Goal: Information Seeking & Learning: Learn about a topic

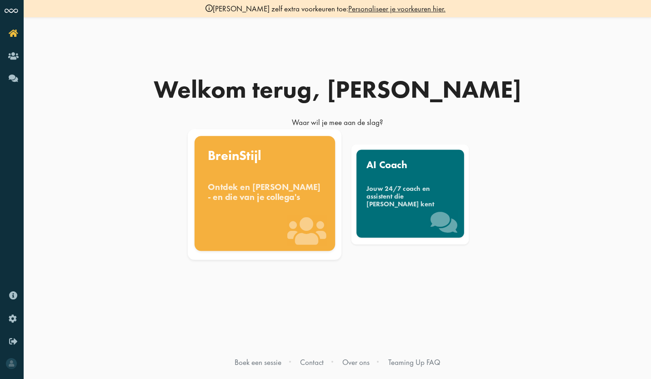
click at [269, 202] on div "Ontdek en benut jouw denkstijl - en die van je collega's" at bounding box center [265, 192] width 114 height 20
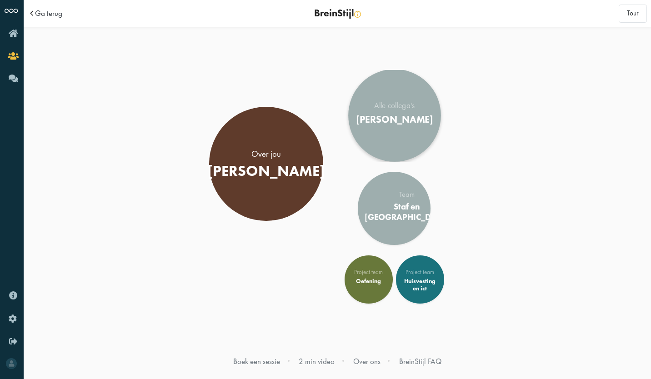
click at [386, 106] on div "Alle collega's AMOS Onderwijs" at bounding box center [394, 115] width 77 height 27
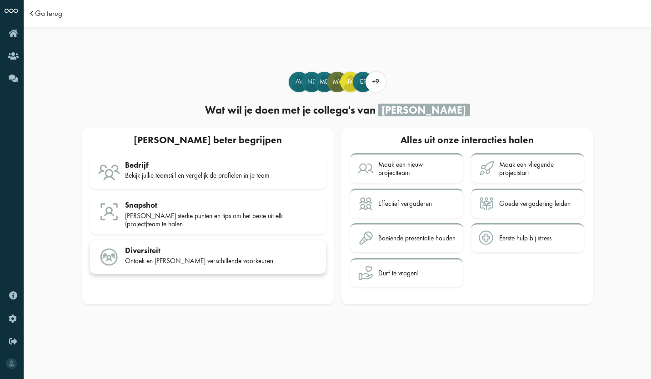
click at [145, 246] on div "Diversiteit" at bounding box center [221, 250] width 193 height 9
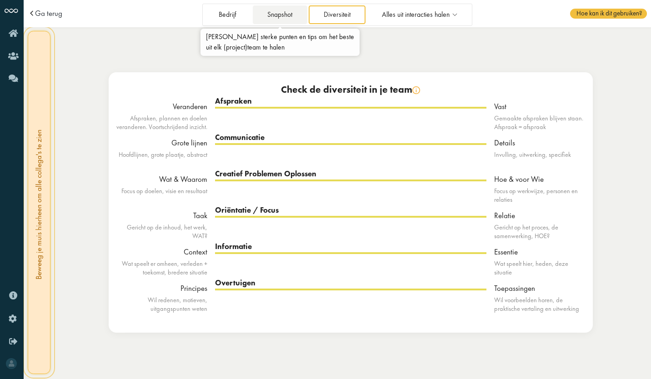
click at [280, 15] on link "Snapshot" at bounding box center [280, 14] width 55 height 19
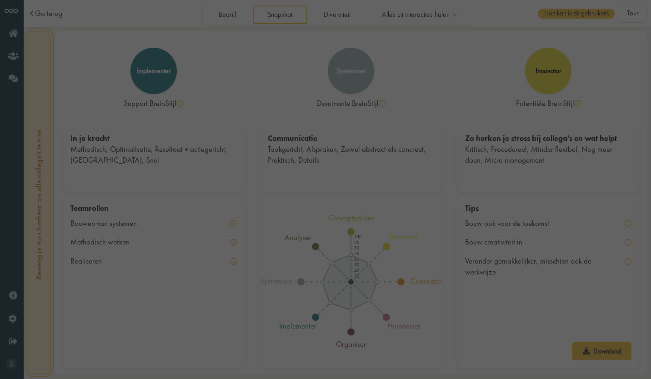
drag, startPoint x: 299, startPoint y: 24, endPoint x: 342, endPoint y: 6, distance: 46.5
click at [342, 6] on div at bounding box center [325, 189] width 651 height 379
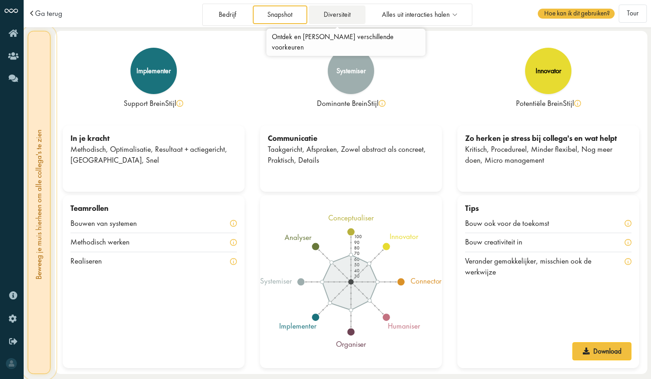
click at [342, 12] on link "Diversiteit" at bounding box center [337, 14] width 56 height 19
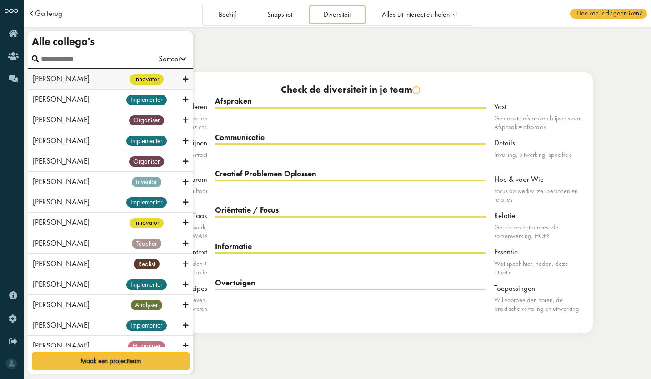
click at [136, 79] on span "innovator" at bounding box center [147, 79] width 34 height 10
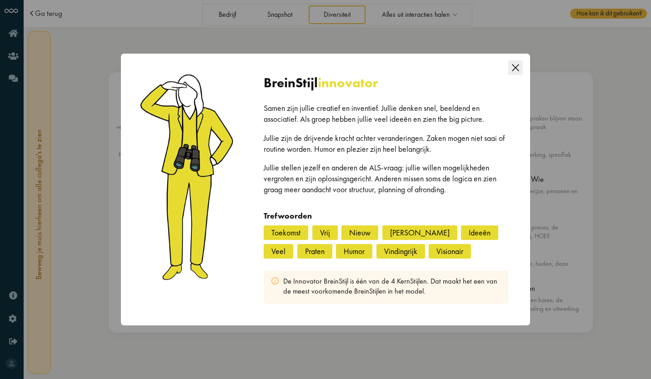
click at [515, 63] on icon "Close this dialog" at bounding box center [516, 68] width 15 height 15
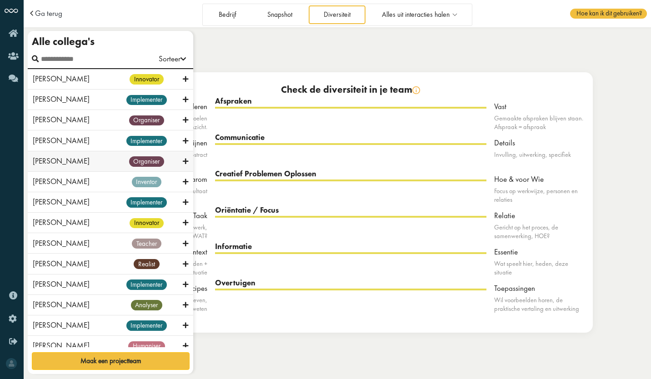
click at [32, 172] on div "Elise Eijkman organiser" at bounding box center [111, 161] width 166 height 20
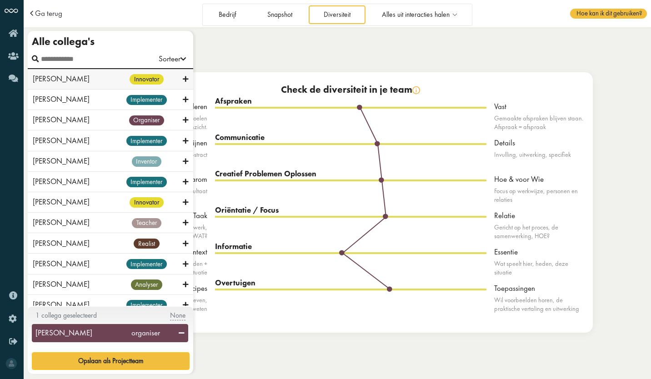
click at [184, 77] on icon at bounding box center [185, 79] width 5 height 9
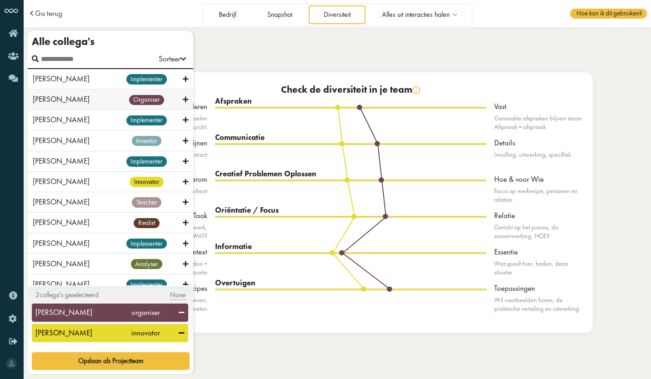
click at [185, 99] on div "Dejana Bubica organiser" at bounding box center [111, 100] width 166 height 20
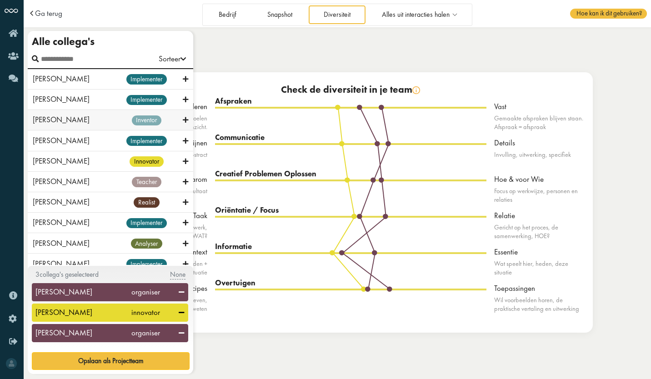
click at [185, 122] on div "Eva Faas inventor" at bounding box center [111, 120] width 166 height 20
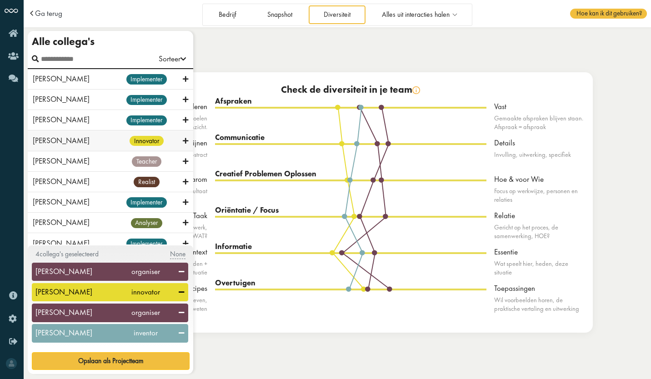
click at [183, 140] on icon at bounding box center [185, 141] width 5 height 9
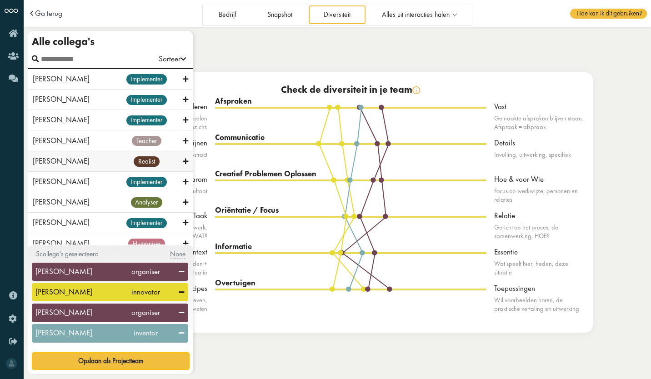
click at [183, 159] on icon at bounding box center [185, 161] width 5 height 9
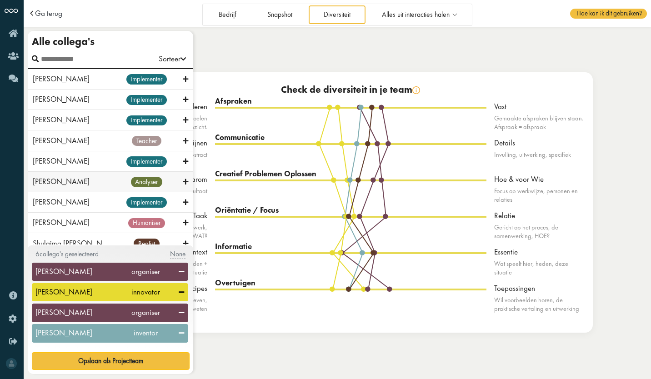
click at [183, 179] on icon at bounding box center [185, 182] width 5 height 9
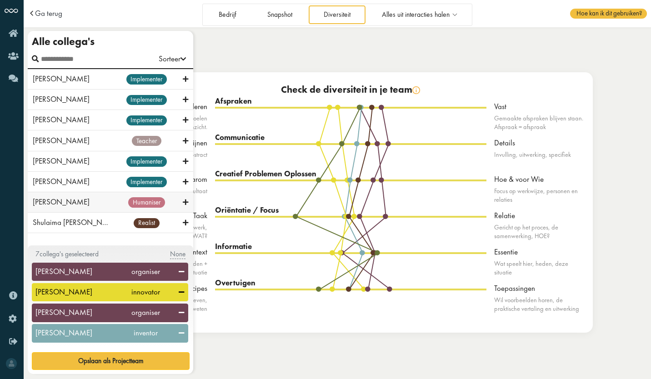
click at [183, 201] on icon at bounding box center [185, 202] width 5 height 9
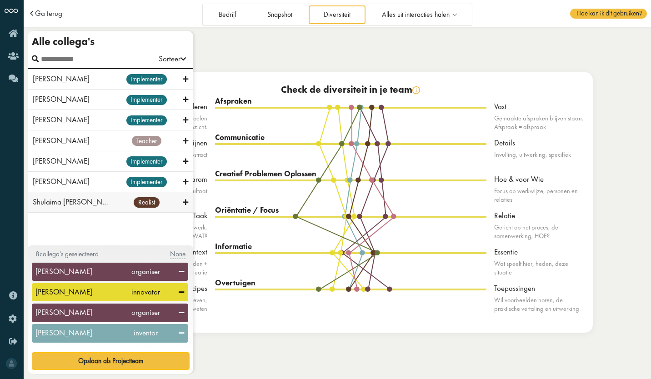
click at [184, 204] on icon at bounding box center [185, 202] width 5 height 9
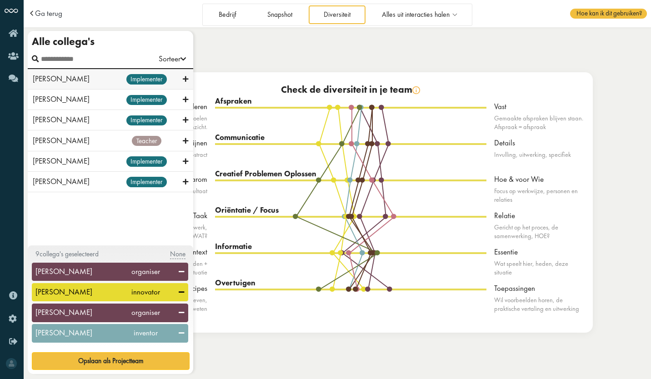
click at [188, 78] on div "Arthur van Engelen implementer" at bounding box center [111, 79] width 166 height 20
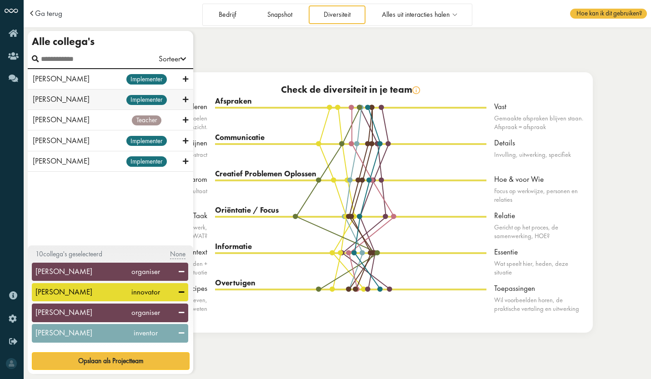
click at [189, 95] on div "Evelien Hus implementer" at bounding box center [111, 100] width 166 height 20
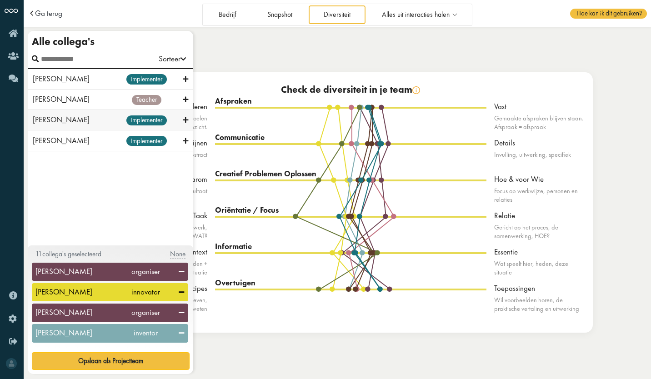
click at [187, 117] on icon at bounding box center [185, 120] width 5 height 9
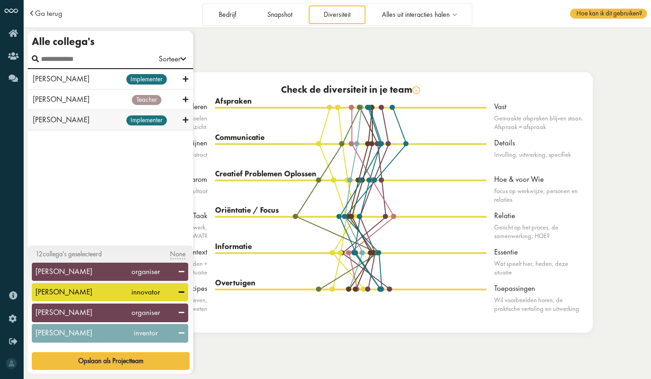
click at [183, 120] on icon at bounding box center [185, 120] width 5 height 9
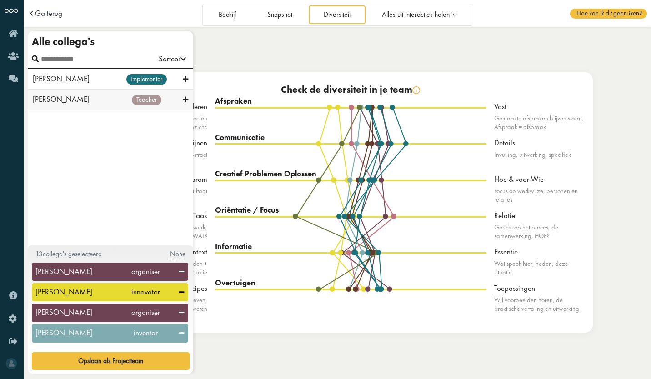
click at [182, 98] on div "teacher" at bounding box center [146, 99] width 73 height 11
click at [188, 81] on div "Elio Federico implementer" at bounding box center [111, 79] width 166 height 20
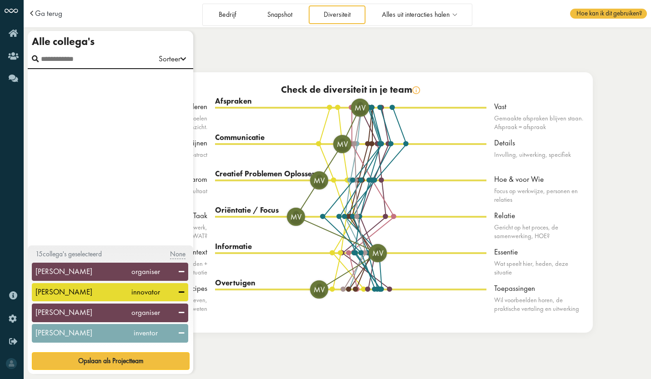
click at [294, 217] on span "Mv" at bounding box center [296, 217] width 16 height 0
click at [168, 202] on div at bounding box center [111, 157] width 166 height 176
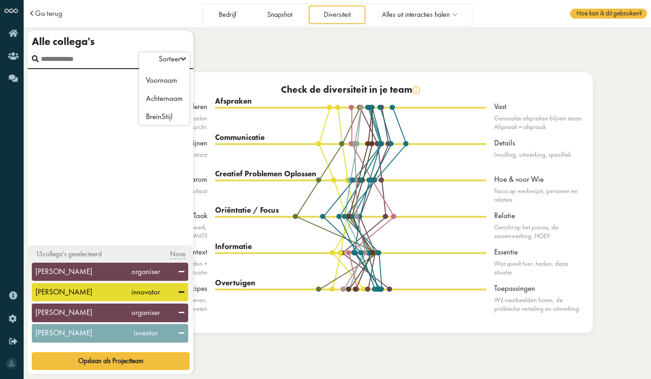
click at [175, 62] on div "Sorteer" at bounding box center [172, 59] width 27 height 11
click at [167, 83] on li "Voornaam" at bounding box center [164, 80] width 50 height 16
click at [115, 128] on div at bounding box center [111, 157] width 166 height 176
click at [181, 251] on span "None" at bounding box center [177, 255] width 15 height 10
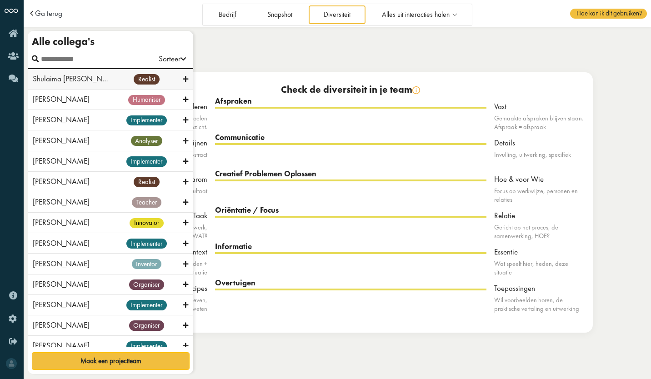
click at [183, 77] on icon at bounding box center [185, 79] width 5 height 9
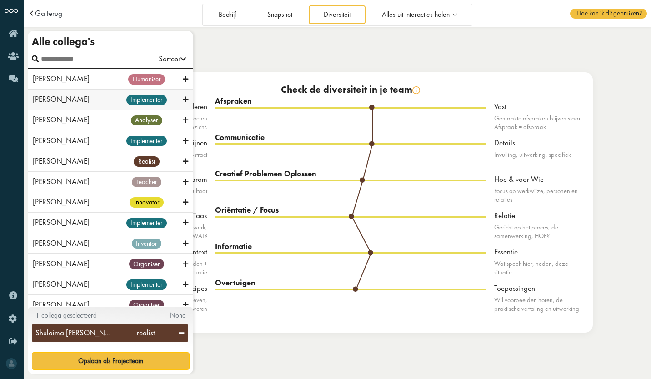
click at [183, 98] on icon at bounding box center [185, 100] width 5 height 9
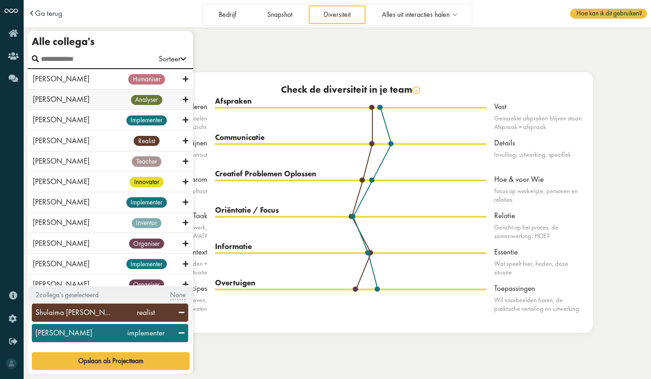
click at [183, 97] on icon at bounding box center [185, 100] width 5 height 9
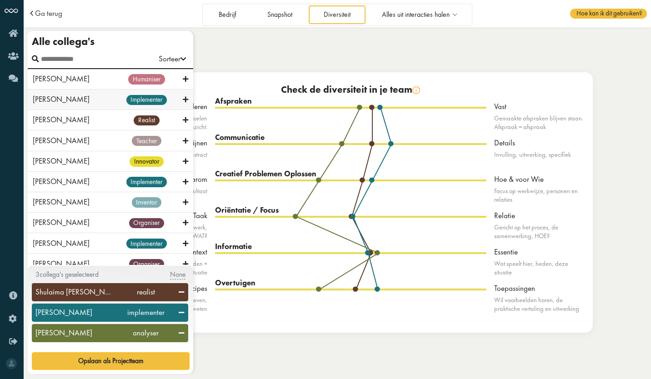
click at [183, 98] on icon at bounding box center [185, 100] width 5 height 9
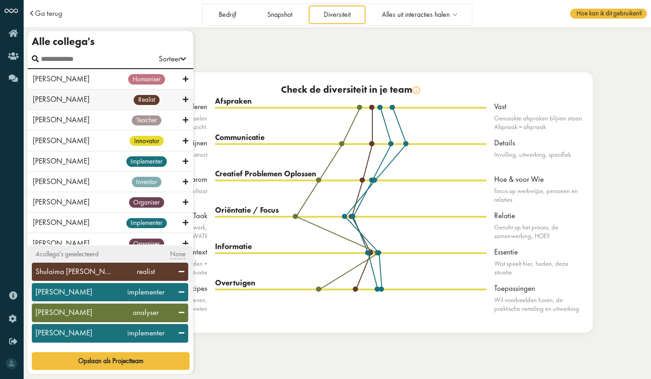
click at [183, 100] on icon at bounding box center [185, 100] width 5 height 9
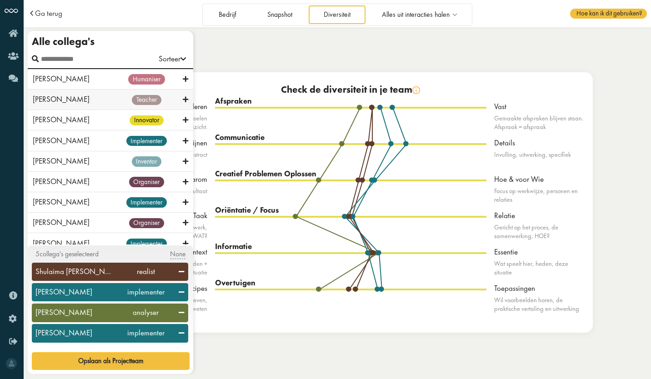
click at [183, 101] on icon at bounding box center [185, 100] width 5 height 9
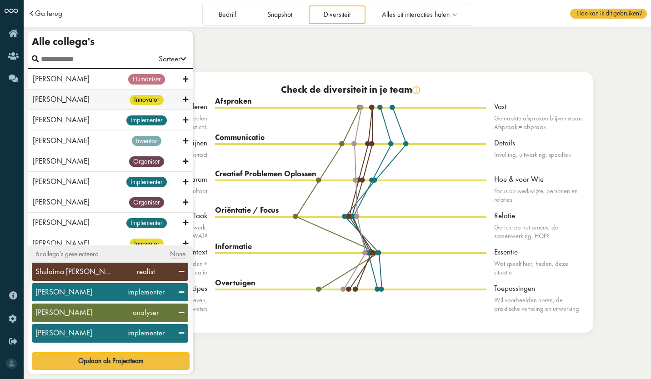
click at [183, 101] on icon at bounding box center [185, 100] width 5 height 9
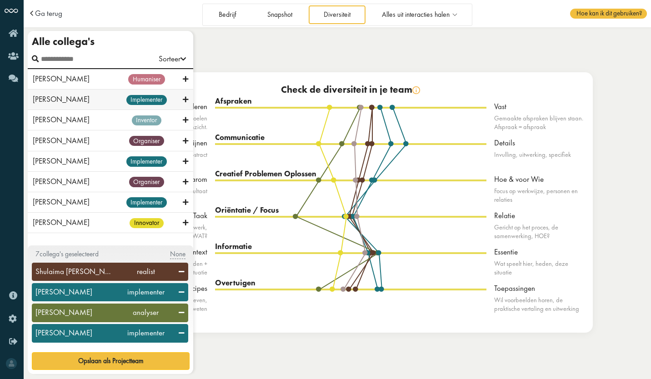
click at [184, 100] on icon at bounding box center [185, 100] width 5 height 9
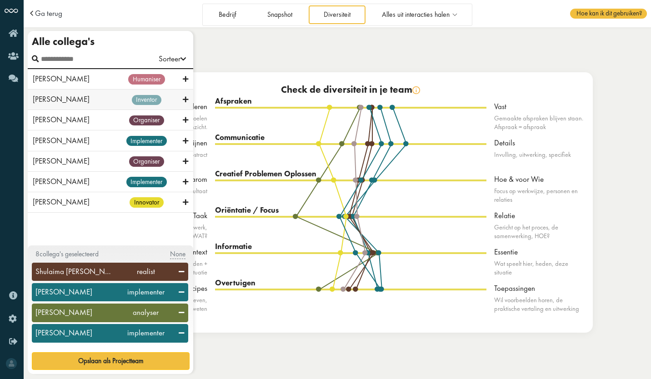
click at [187, 101] on icon at bounding box center [185, 100] width 5 height 9
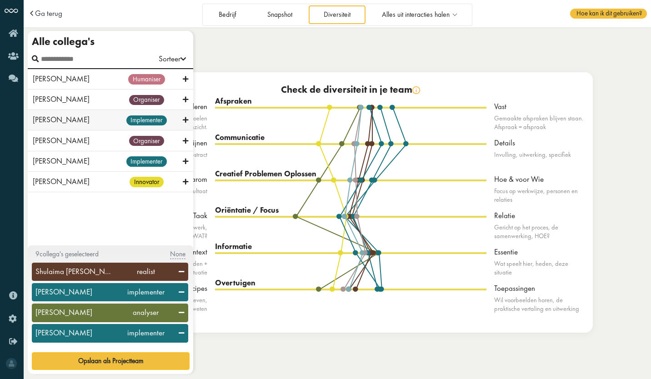
click at [184, 118] on icon at bounding box center [185, 120] width 5 height 9
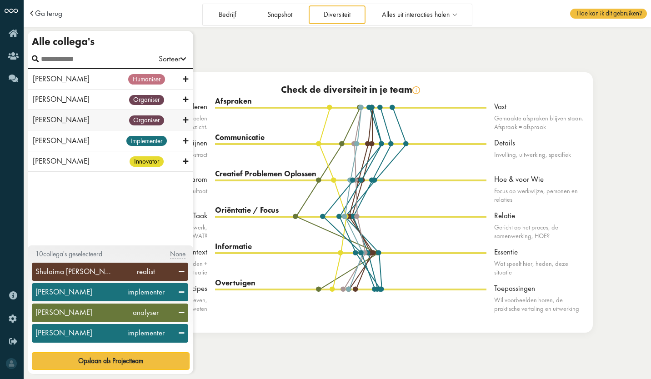
click at [184, 118] on icon at bounding box center [185, 120] width 5 height 9
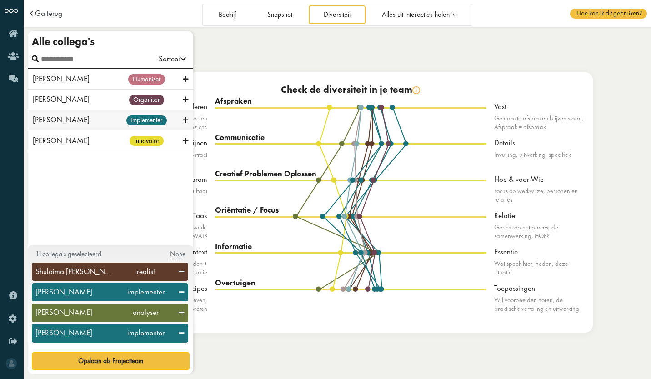
click at [185, 123] on icon at bounding box center [185, 120] width 5 height 9
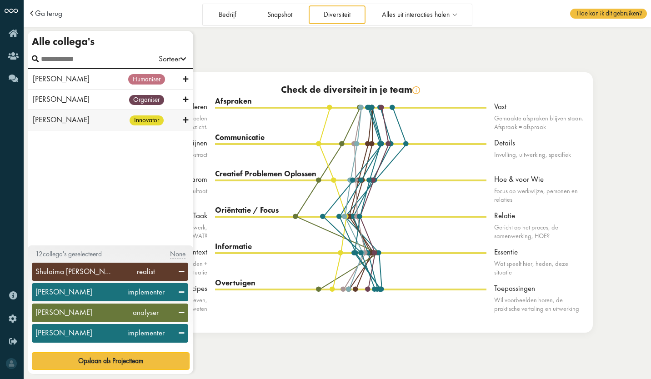
click at [183, 120] on icon at bounding box center [185, 120] width 5 height 9
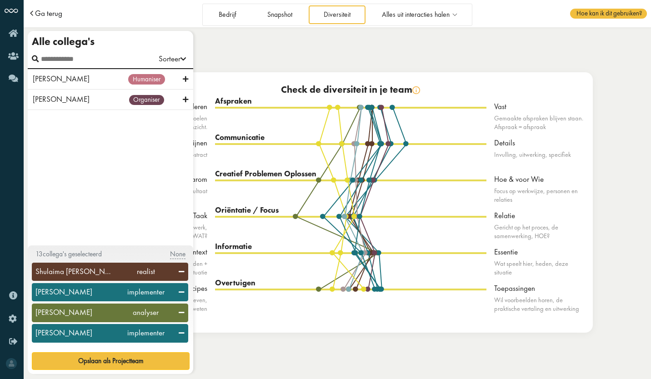
click at [44, 13] on span "Ga terug" at bounding box center [48, 14] width 27 height 8
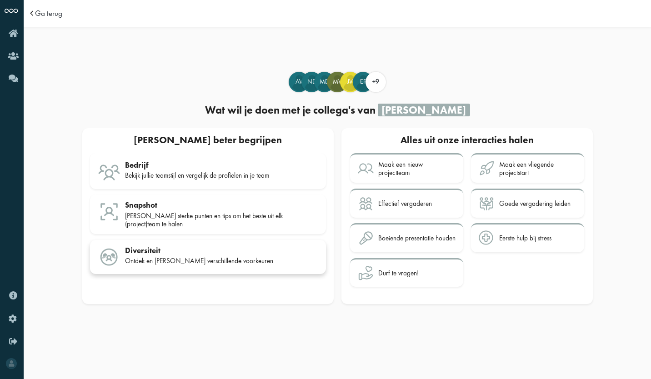
click at [153, 257] on div "Ontdek en [PERSON_NAME] verschillende voorkeuren" at bounding box center [221, 261] width 193 height 8
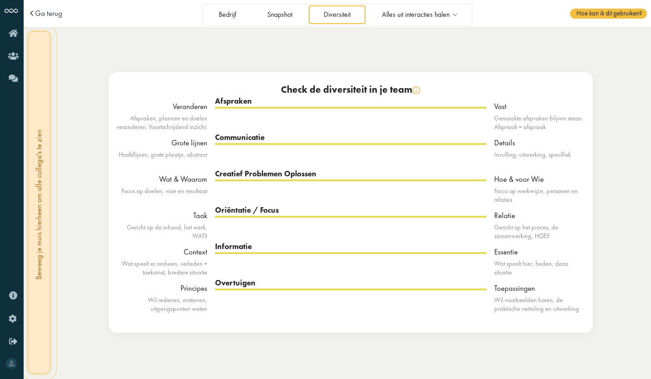
click at [282, 103] on div "Afspraken" at bounding box center [351, 101] width 272 height 11
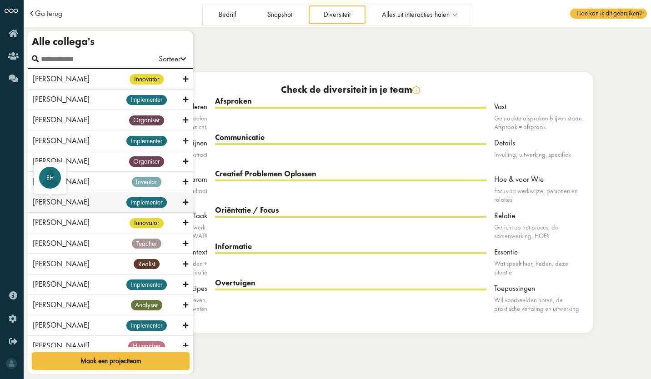
click at [40, 200] on div "[PERSON_NAME] innovator [PERSON_NAME] implementer [PERSON_NAME] organiser [PERS…" at bounding box center [111, 208] width 166 height 278
click at [183, 77] on icon at bounding box center [185, 79] width 5 height 9
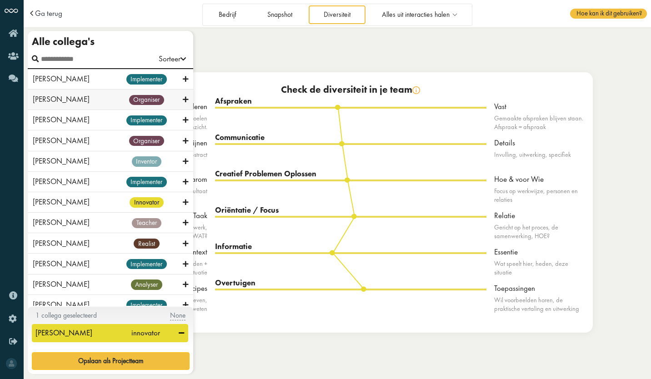
click at [178, 98] on div "organiser" at bounding box center [146, 99] width 73 height 11
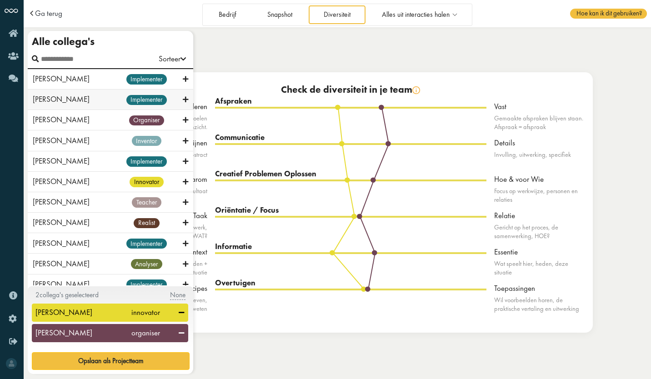
click at [183, 98] on icon at bounding box center [185, 100] width 5 height 9
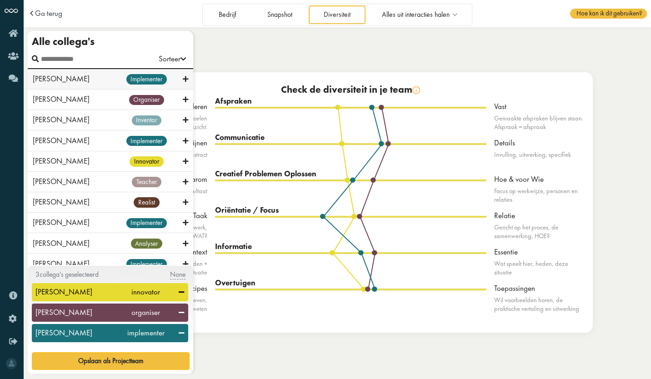
click at [183, 77] on icon at bounding box center [185, 79] width 5 height 9
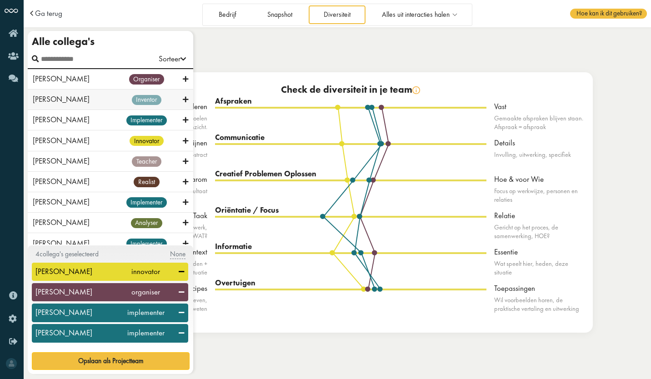
click at [183, 96] on div at bounding box center [185, 99] width 5 height 11
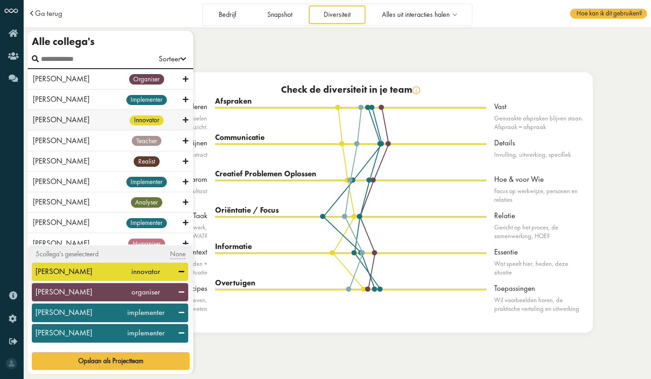
click at [183, 117] on icon at bounding box center [185, 120] width 5 height 9
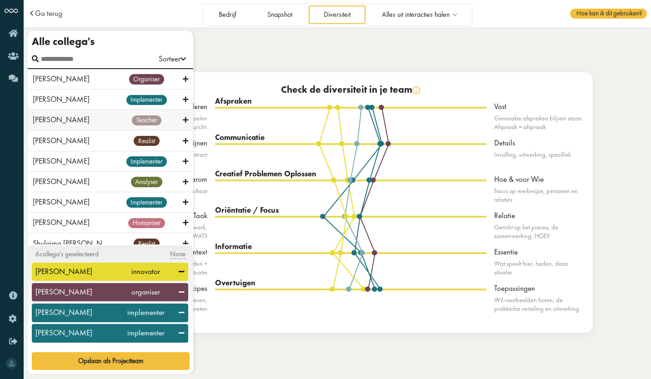
click at [183, 118] on icon at bounding box center [185, 120] width 5 height 9
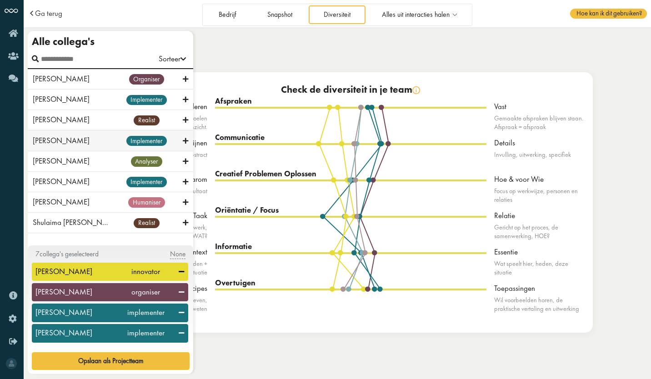
click at [182, 141] on div "implementer" at bounding box center [146, 141] width 73 height 11
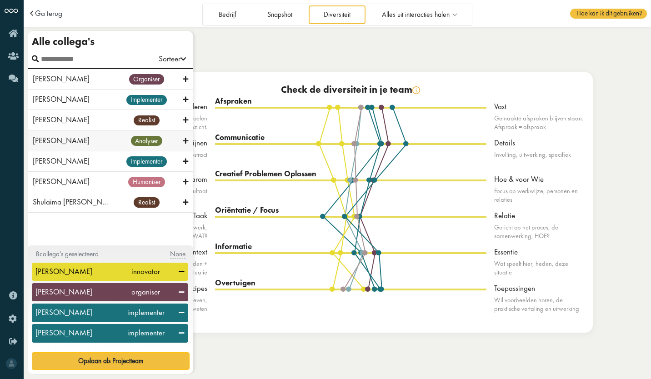
click at [185, 139] on icon at bounding box center [185, 141] width 5 height 9
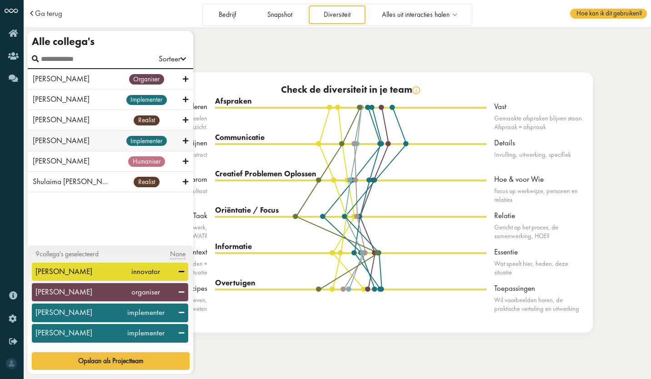
click at [184, 143] on icon at bounding box center [185, 141] width 5 height 9
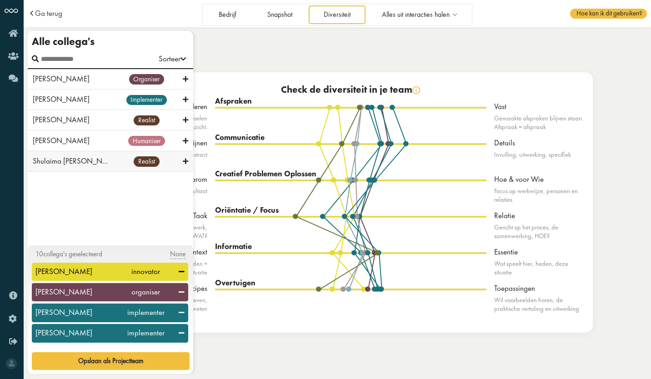
click at [184, 164] on icon at bounding box center [185, 161] width 5 height 9
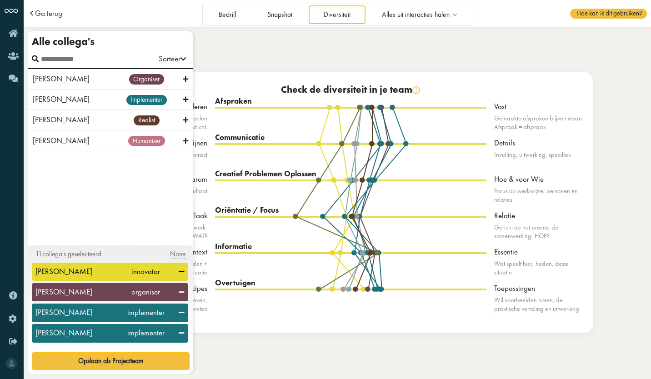
click at [484, 228] on div "Taak Relatie Oriëntatie / Focus AA DB EF Av EF Jv JH Md Mv Nd SF" at bounding box center [351, 234] width 272 height 36
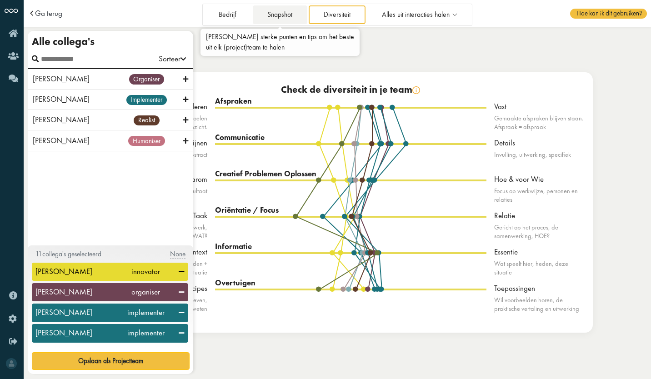
click at [296, 20] on link "Snapshot" at bounding box center [280, 14] width 55 height 19
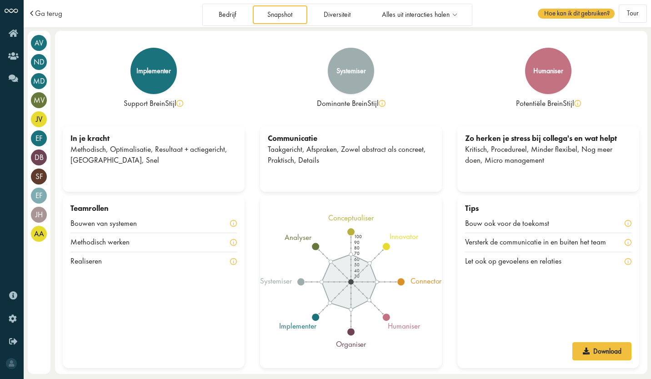
click at [504, 133] on div "Zo herken je stress bij collega's en wat helpt" at bounding box center [548, 138] width 166 height 11
click at [544, 83] on div "humaniser" at bounding box center [549, 71] width 50 height 50
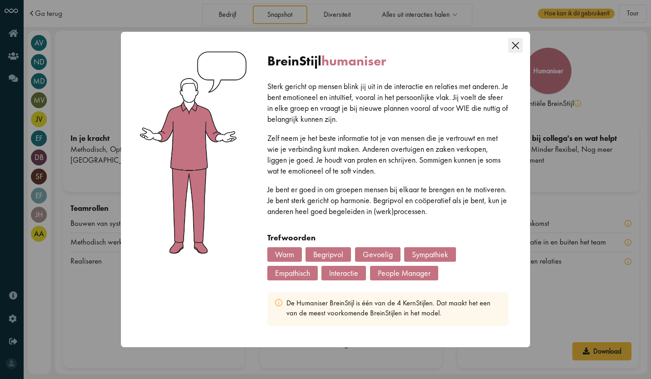
click at [512, 35] on div "Close this dialog" at bounding box center [516, 43] width 15 height 23
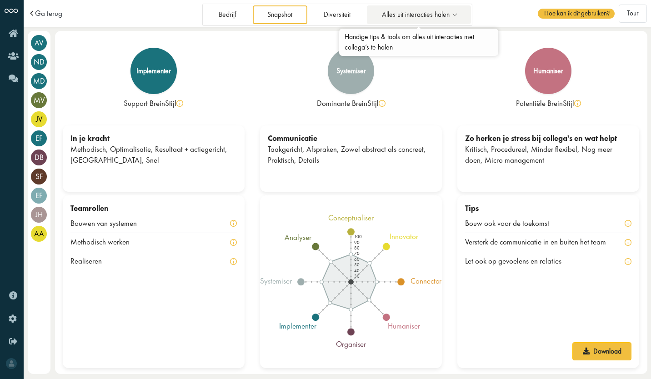
click at [430, 14] on span "Alles uit interacties halen" at bounding box center [416, 15] width 68 height 8
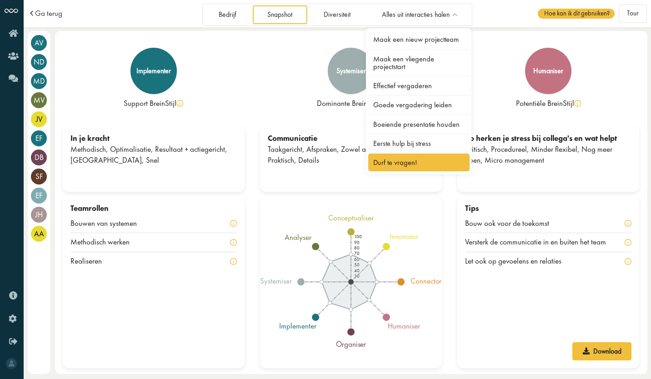
click at [418, 161] on link "Durf te vragen!" at bounding box center [419, 163] width 102 height 18
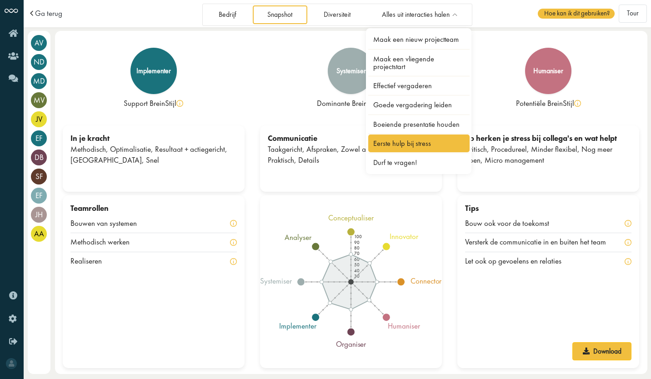
click at [422, 139] on link "Eerste hulp bij stress" at bounding box center [419, 144] width 102 height 18
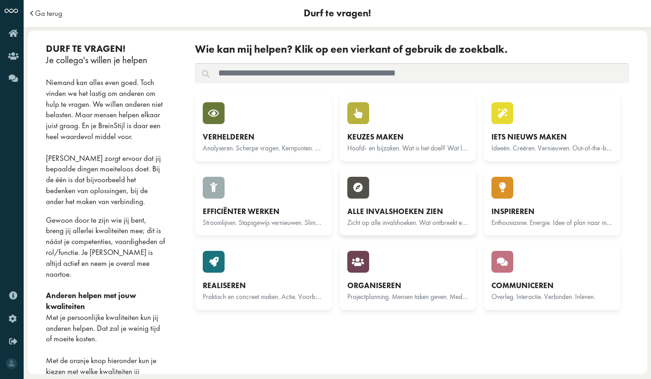
click at [403, 205] on div "Alle invalshoeken zien [PERSON_NAME] op alle invalshoeken. Wat ontbreekt er? Di…" at bounding box center [408, 202] width 121 height 51
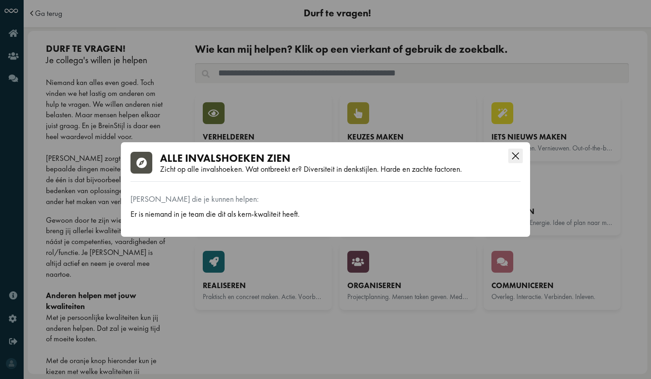
click at [517, 154] on icon "Close this dialog" at bounding box center [516, 156] width 15 height 15
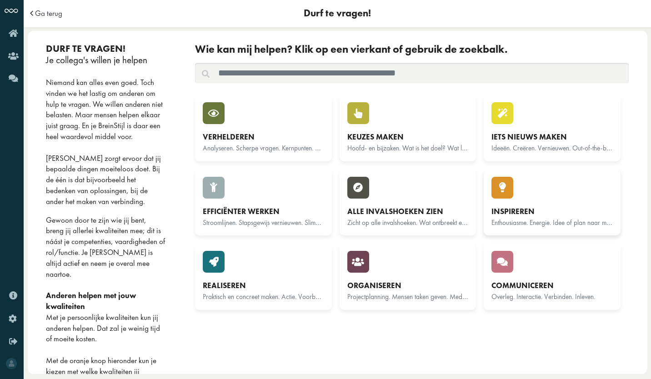
click at [515, 212] on div "Inspireren" at bounding box center [552, 212] width 121 height 11
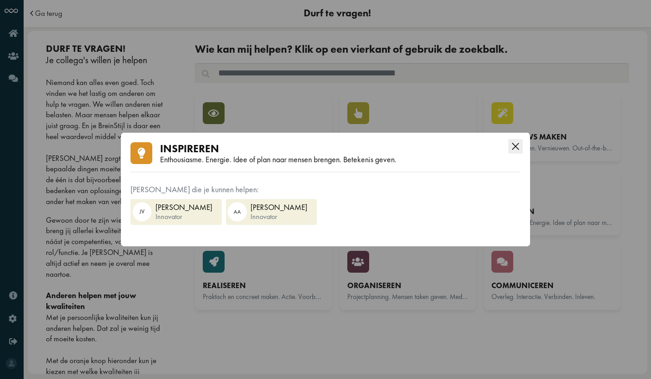
click at [520, 146] on icon "Close this dialog" at bounding box center [516, 146] width 15 height 15
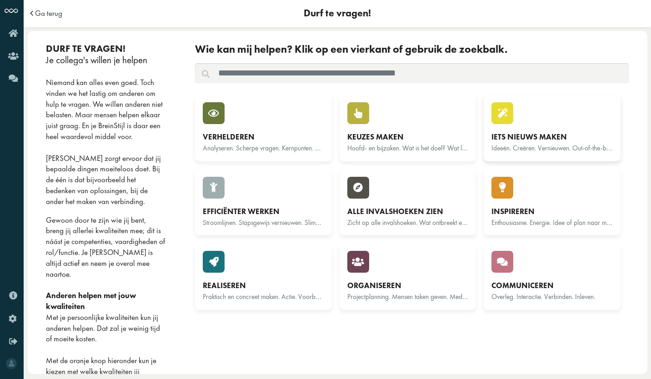
click at [527, 132] on div "Iets nieuws maken" at bounding box center [552, 137] width 121 height 11
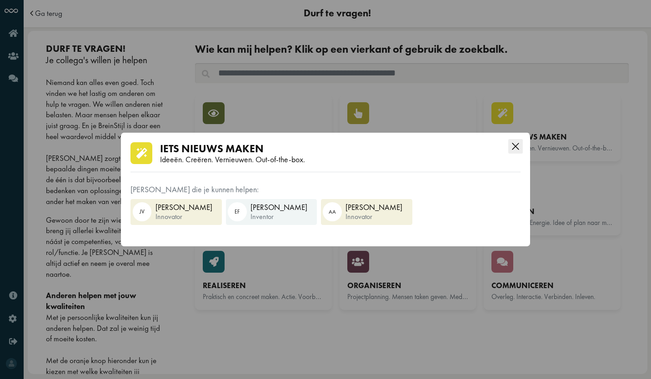
click at [520, 145] on icon "Close this dialog" at bounding box center [516, 146] width 15 height 15
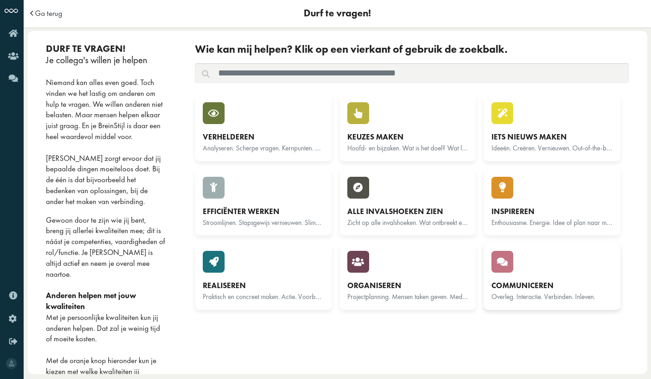
click at [507, 266] on div at bounding box center [503, 262] width 22 height 22
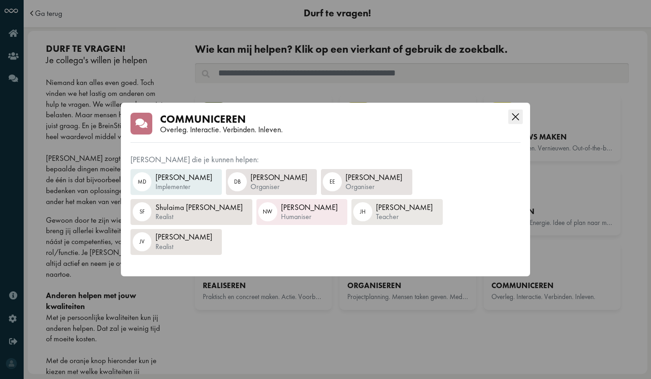
click at [510, 124] on icon "Close this dialog" at bounding box center [516, 117] width 15 height 15
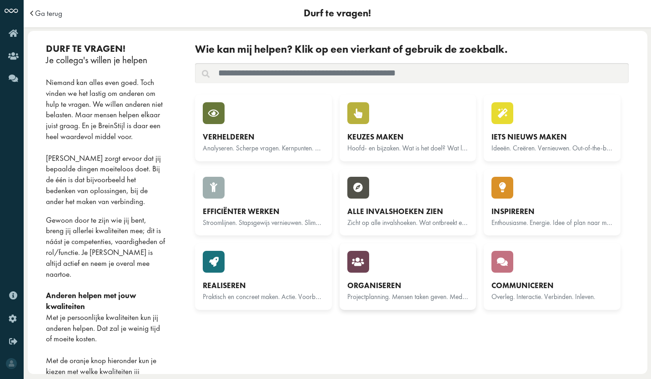
click at [373, 283] on div "Organiseren" at bounding box center [408, 286] width 121 height 11
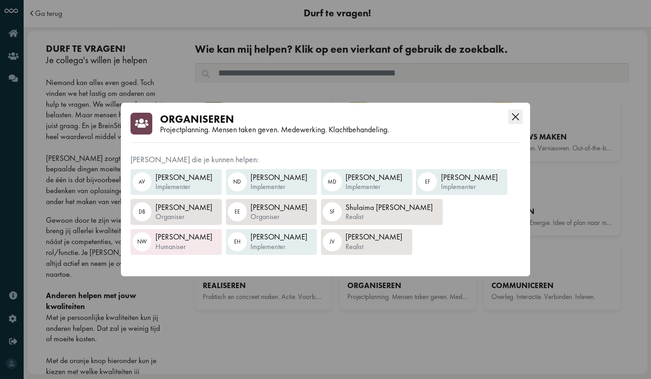
click at [514, 117] on icon "Close this dialog" at bounding box center [516, 117] width 15 height 15
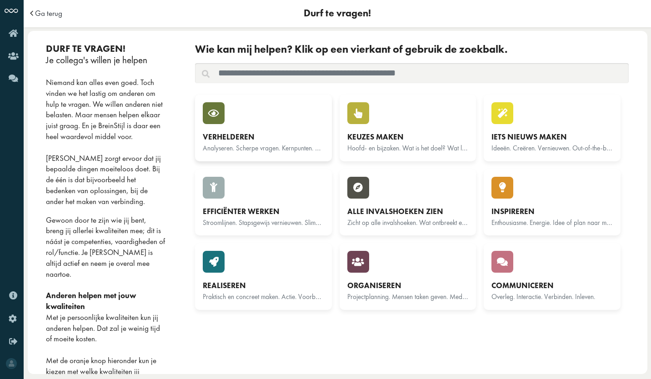
click at [230, 133] on div "Verhelderen" at bounding box center [263, 137] width 121 height 11
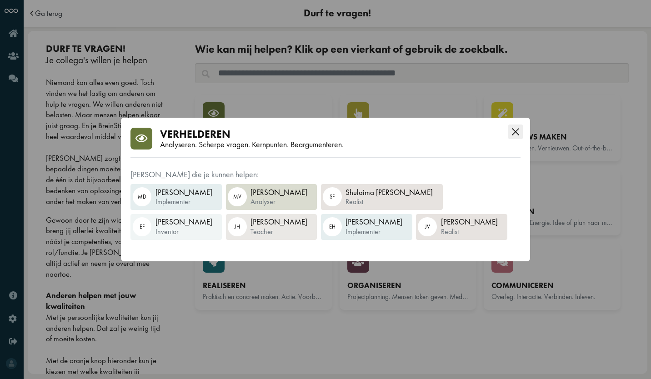
click at [518, 135] on icon "Close this dialog" at bounding box center [516, 132] width 15 height 15
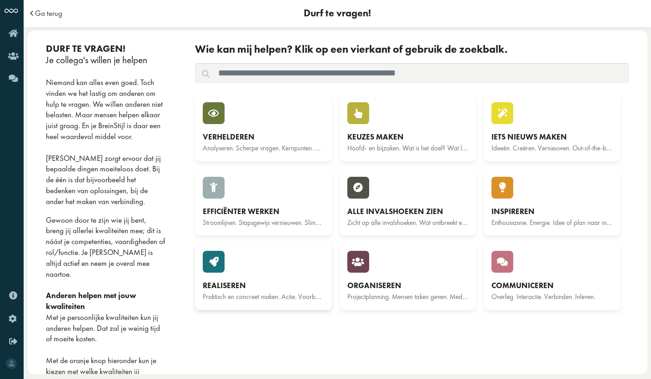
click at [253, 282] on div "Realiseren" at bounding box center [263, 286] width 121 height 11
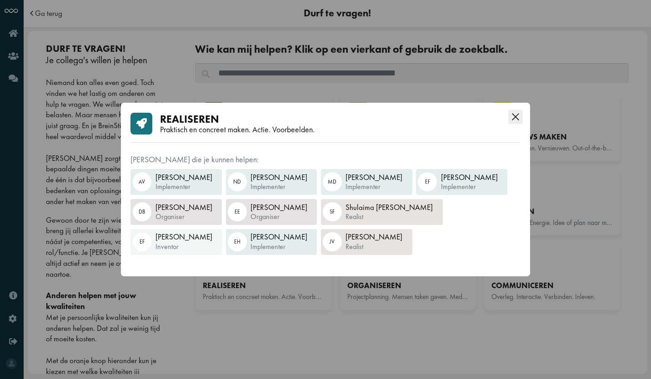
click at [514, 116] on icon "Close this dialog" at bounding box center [516, 117] width 15 height 15
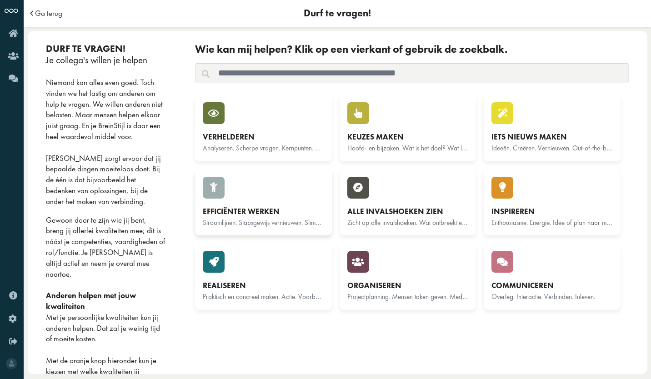
click at [278, 211] on div "Efficiënter werken" at bounding box center [263, 212] width 121 height 11
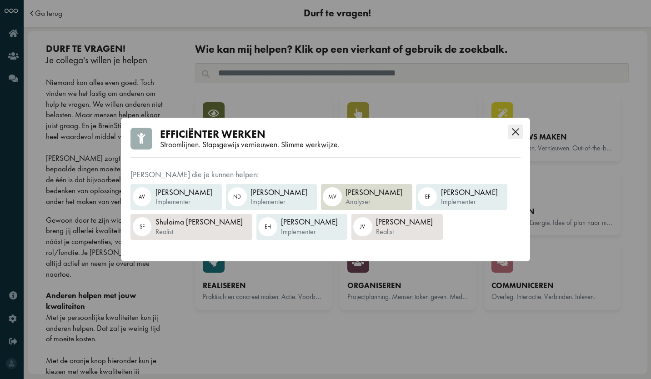
click at [517, 132] on icon "Close this dialog" at bounding box center [516, 132] width 15 height 15
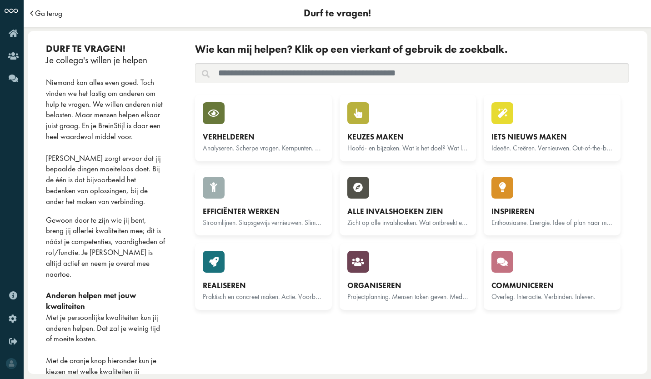
click at [47, 17] on span "Ga terug" at bounding box center [48, 14] width 27 height 8
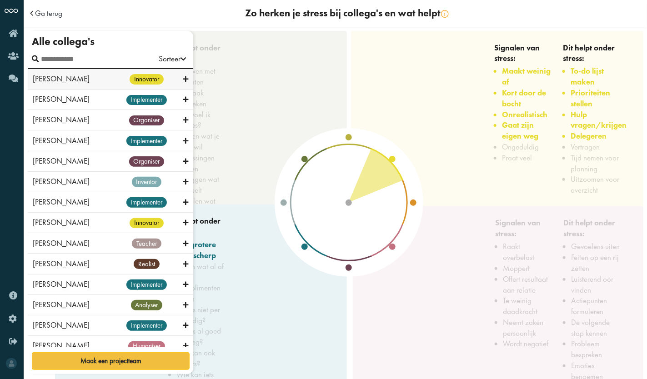
click at [183, 79] on icon at bounding box center [185, 79] width 5 height 9
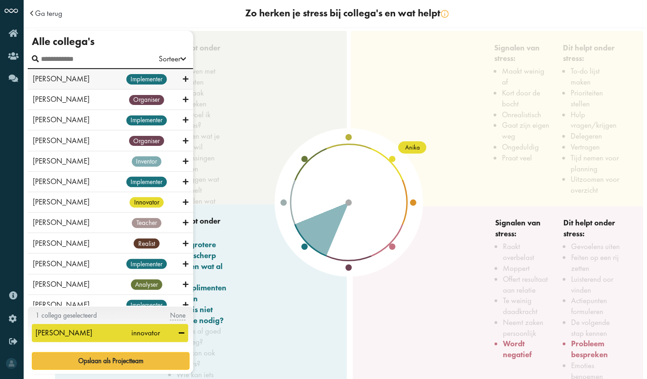
click at [183, 77] on icon at bounding box center [185, 79] width 5 height 9
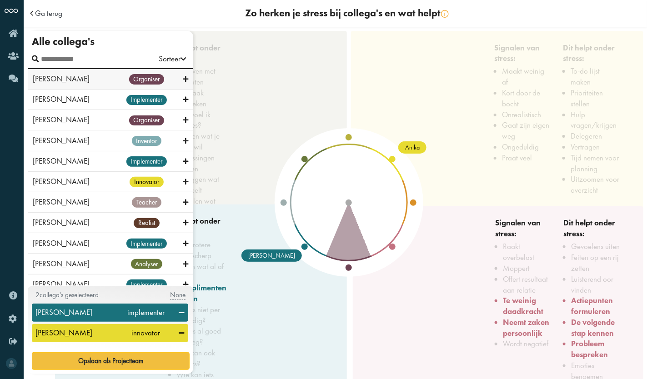
click at [183, 80] on icon at bounding box center [185, 79] width 5 height 9
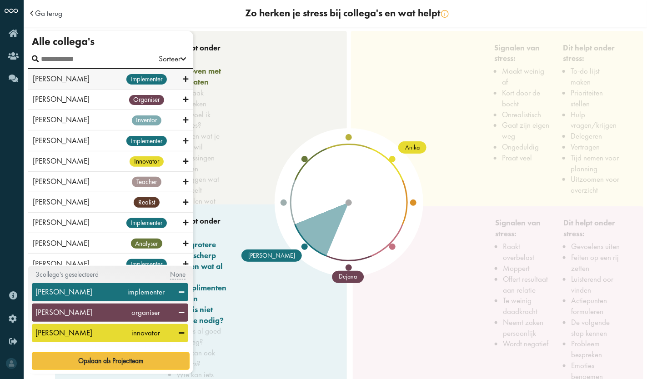
click at [183, 77] on icon at bounding box center [185, 79] width 5 height 9
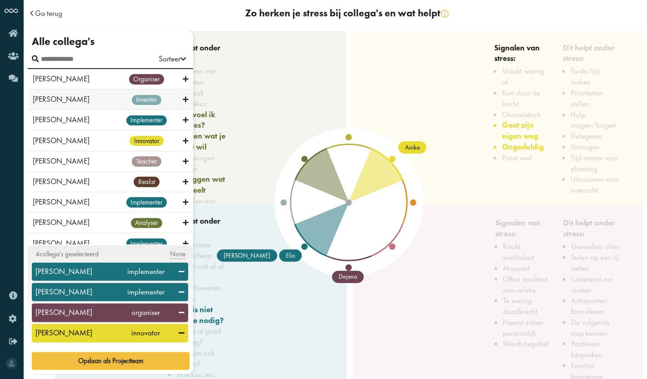
click at [183, 96] on icon at bounding box center [185, 100] width 5 height 9
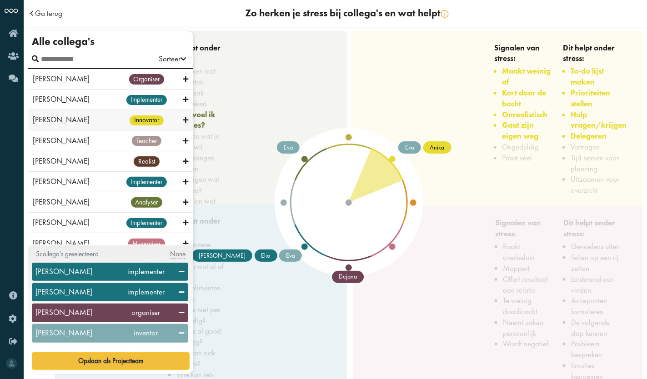
click at [183, 119] on icon at bounding box center [185, 120] width 5 height 9
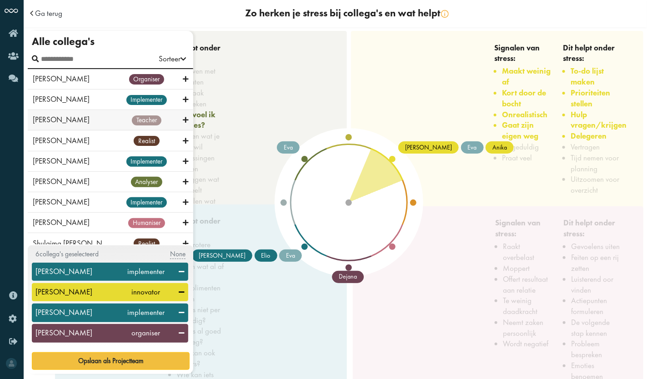
click at [183, 121] on icon at bounding box center [185, 120] width 5 height 9
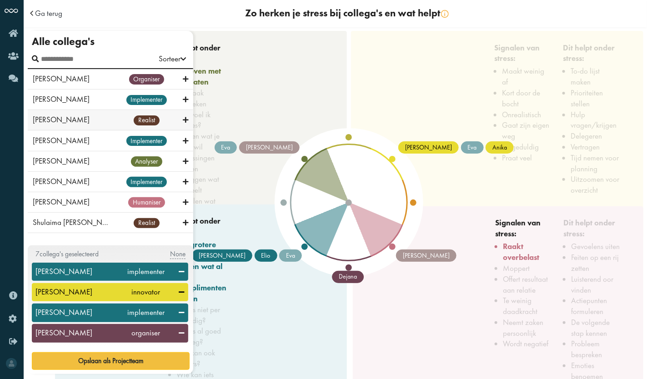
click at [182, 117] on div "realist" at bounding box center [146, 120] width 73 height 11
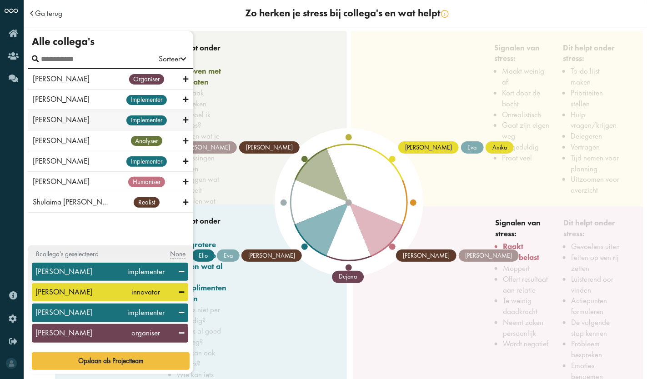
click at [182, 121] on div "implementer" at bounding box center [146, 120] width 73 height 11
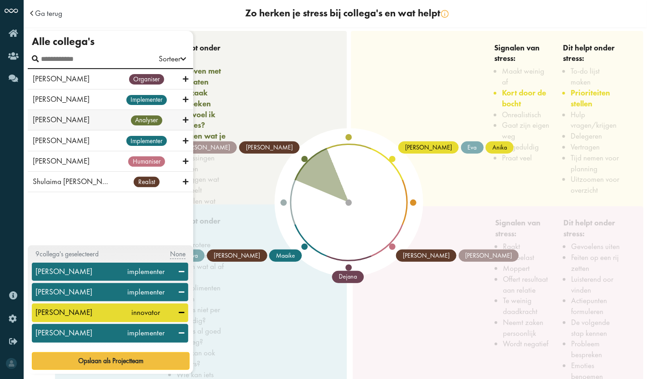
click at [183, 121] on icon at bounding box center [185, 120] width 5 height 9
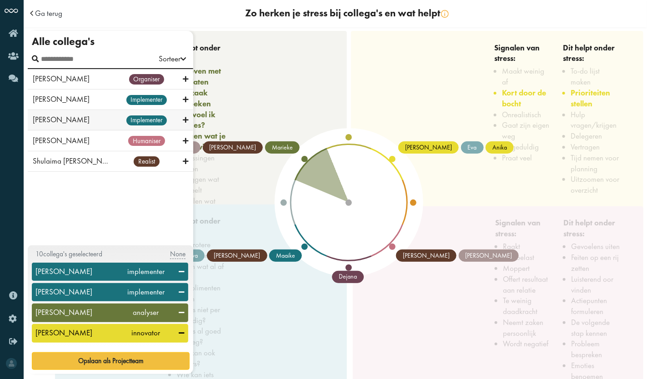
click at [183, 120] on icon at bounding box center [185, 120] width 5 height 9
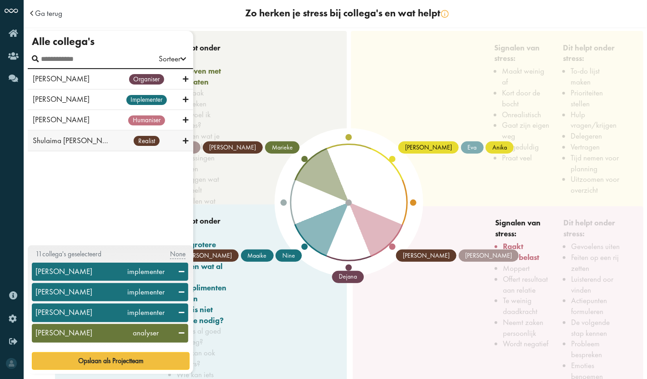
click at [187, 144] on icon at bounding box center [185, 141] width 5 height 9
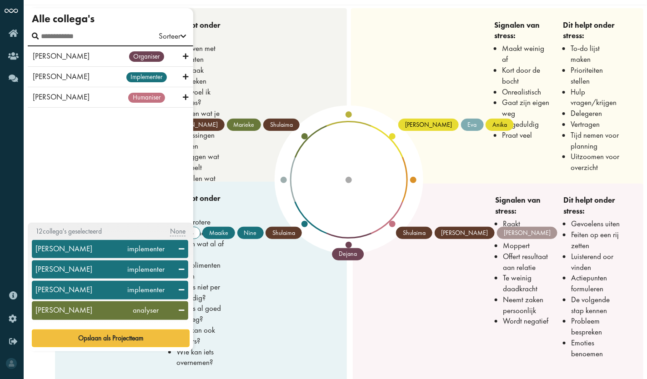
scroll to position [33, 0]
